Goal: Transaction & Acquisition: Purchase product/service

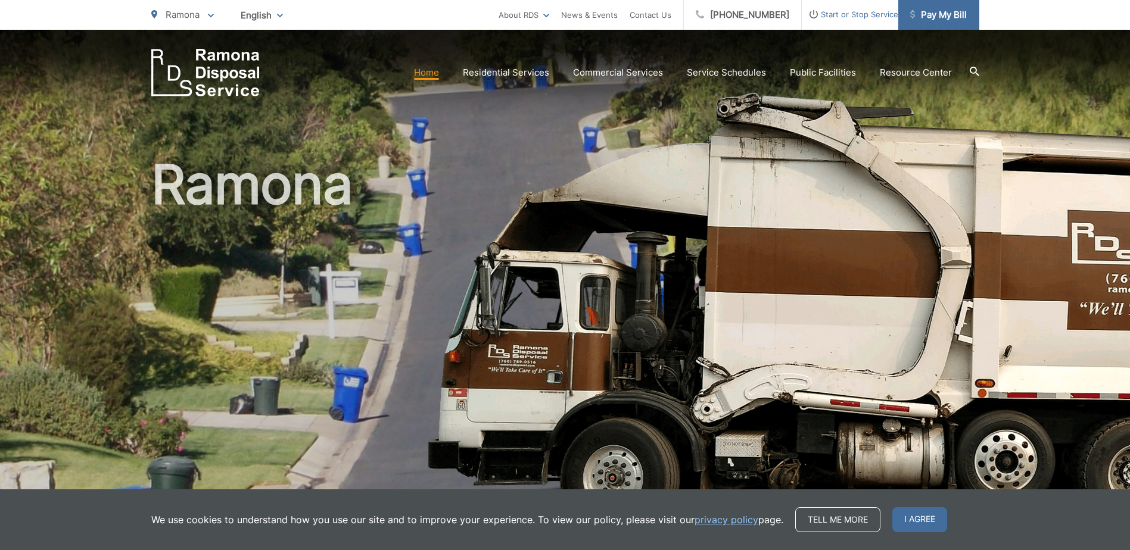
drag, startPoint x: 0, startPoint y: 0, endPoint x: 940, endPoint y: 19, distance: 940.1
click at [940, 19] on span "Pay My Bill" at bounding box center [938, 15] width 57 height 14
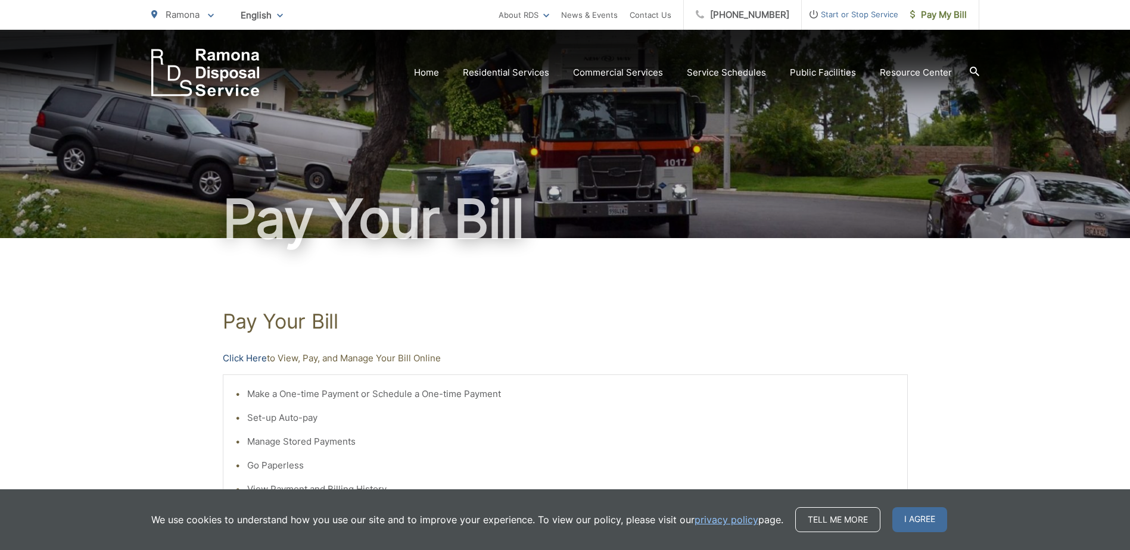
click at [248, 358] on link "Click Here" at bounding box center [245, 358] width 44 height 14
click at [243, 359] on link "Click Here" at bounding box center [245, 358] width 44 height 14
click at [918, 15] on span "Pay My Bill" at bounding box center [938, 15] width 57 height 14
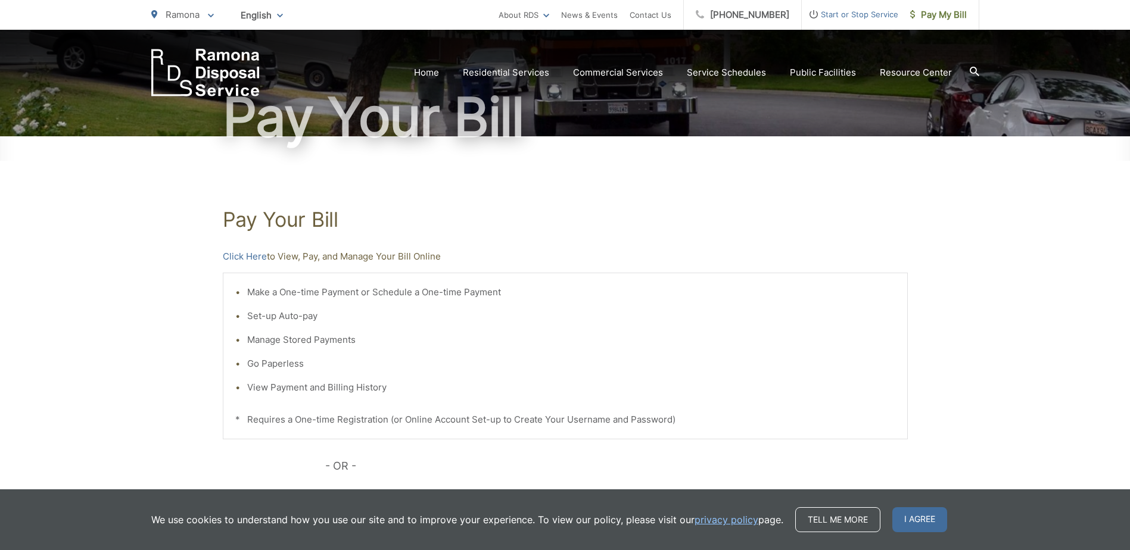
scroll to position [179, 0]
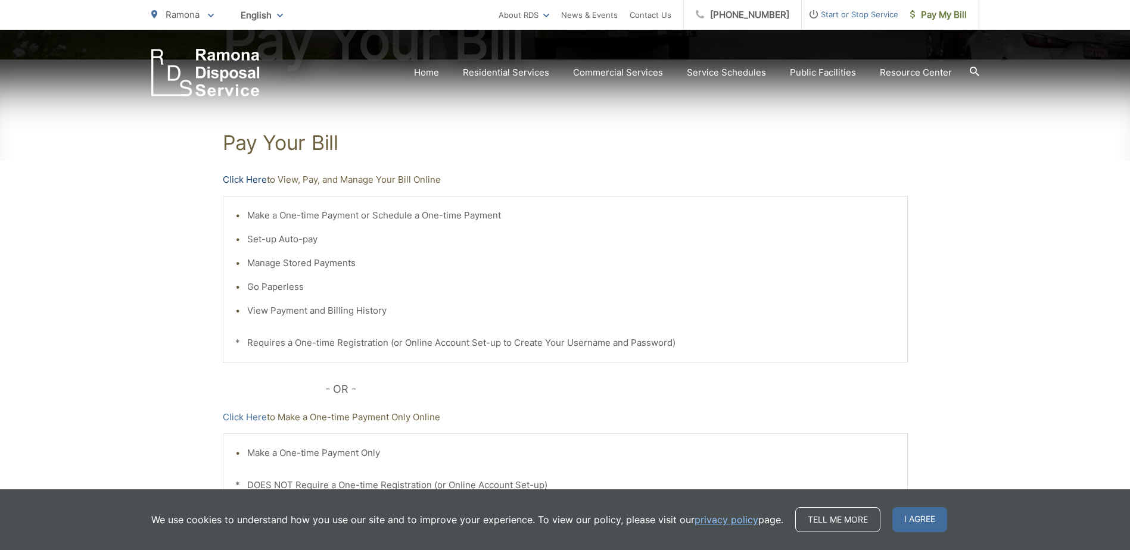
click at [247, 179] on link "Click Here" at bounding box center [245, 180] width 44 height 14
